Goal: Navigation & Orientation: Find specific page/section

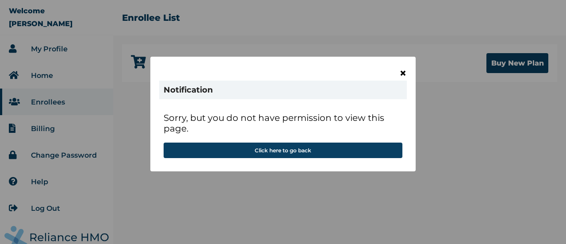
click at [405, 74] on span "×" at bounding box center [403, 72] width 8 height 15
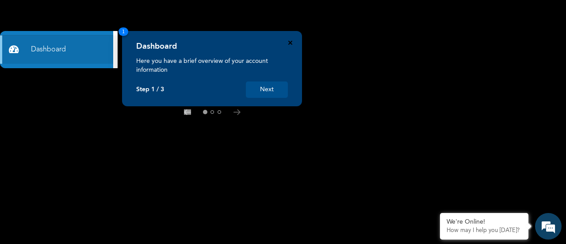
click at [290, 41] on icon "Close" at bounding box center [290, 43] width 4 height 4
